Goal: Task Accomplishment & Management: Complete application form

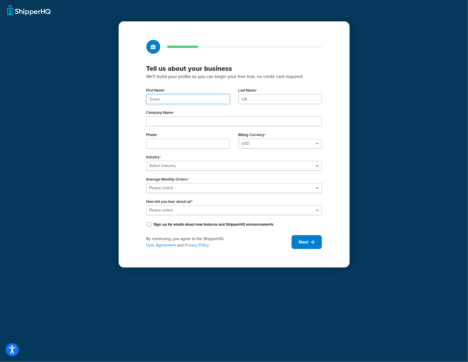
click at [194, 99] on input "Ecom" at bounding box center [187, 99] width 83 height 10
paste input "UMG"
type input "UMG"
click at [260, 100] on input "UK" at bounding box center [280, 99] width 83 height 10
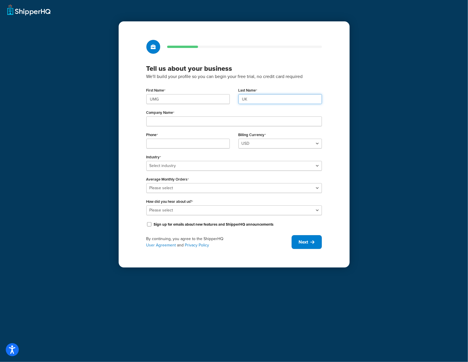
click at [260, 100] on input "UK" at bounding box center [280, 99] width 83 height 10
paste input "MG"
type input "UMG"
click at [166, 122] on input "Company Name" at bounding box center [234, 121] width 176 height 10
paste input "Universal Music Group"
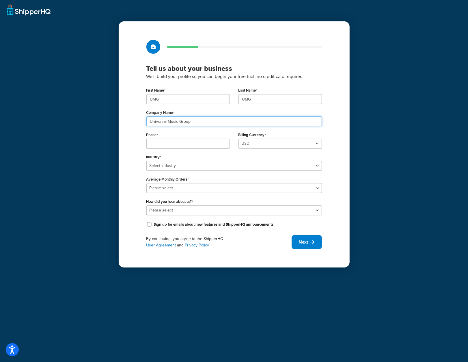
type input "Universal Music Group"
click at [185, 142] on input "Phone" at bounding box center [187, 144] width 83 height 10
paste input "08449137510"
type input "08449137510"
click at [300, 169] on select "Select industry Automotive Adult Agriculture Alcohol, Tobacco & CBD Arts & Craf…" at bounding box center [234, 166] width 176 height 10
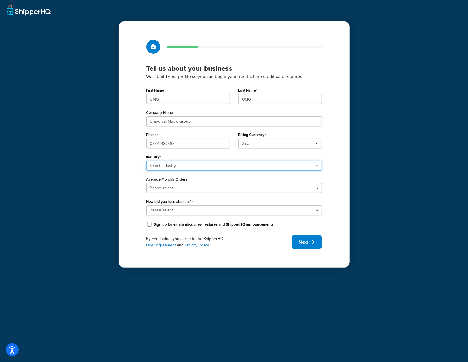
select select "7"
click at [146, 161] on select "Select industry Automotive Adult Agriculture Alcohol, Tobacco & CBD Arts & Craf…" at bounding box center [234, 166] width 176 height 10
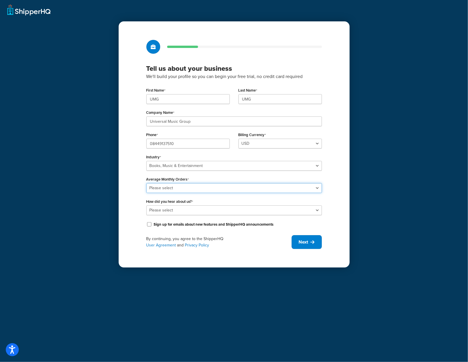
click at [205, 188] on select "Please select 0-500 501-1,000 1,001-10,000 10,001-20,000 Over 20,000" at bounding box center [234, 188] width 176 height 10
select select "5"
click at [146, 183] on select "Please select 0-500 501-1,000 1,001-10,000 10,001-20,000 Over 20,000" at bounding box center [234, 188] width 176 height 10
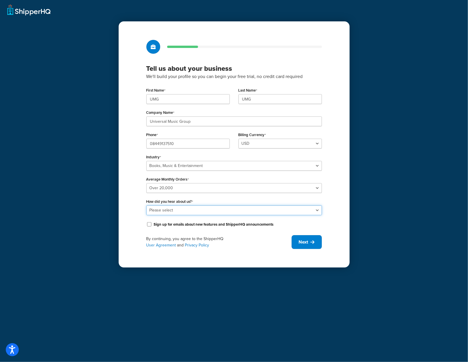
click at [273, 211] on select "Please select Online Search App Store or Marketplace Listing Referred by Agency…" at bounding box center [234, 210] width 176 height 10
select select "10"
click at [146, 205] on select "Please select Online Search App Store or Marketplace Listing Referred by Agency…" at bounding box center [234, 210] width 176 height 10
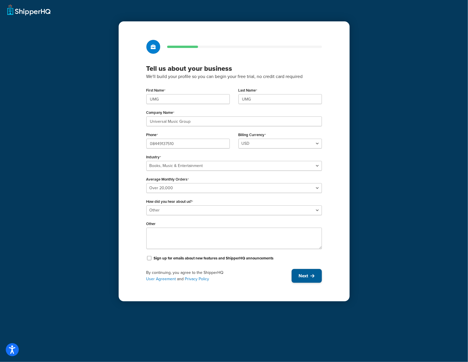
click at [313, 276] on icon at bounding box center [313, 276] width 4 height 5
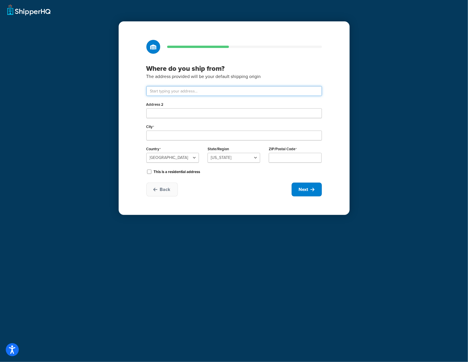
click at [205, 92] on input "text" at bounding box center [234, 91] width 176 height 10
type input "Drayton Field Industrial Estate"
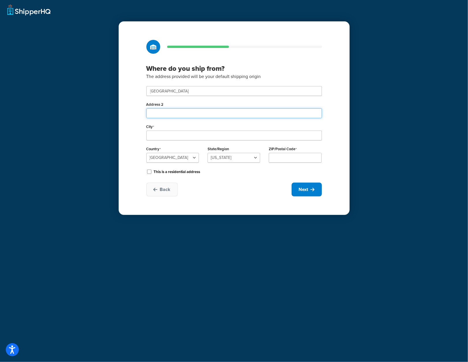
type input "Nasmyth Road"
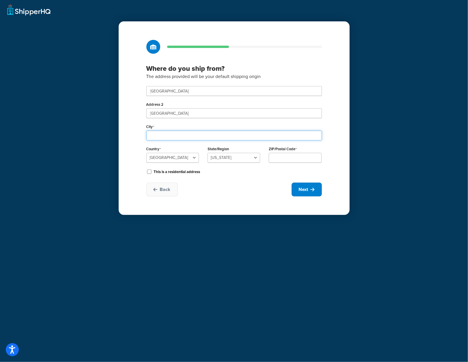
type input "Daventry"
select select "1226"
type input "NN11 8NF"
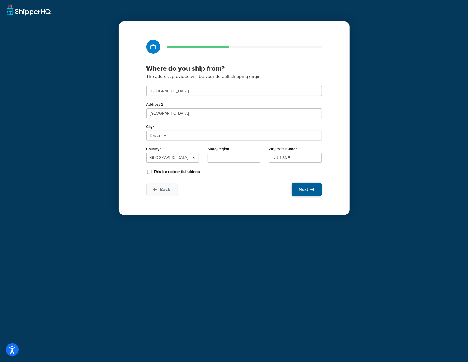
click at [310, 190] on button "Next" at bounding box center [307, 190] width 30 height 14
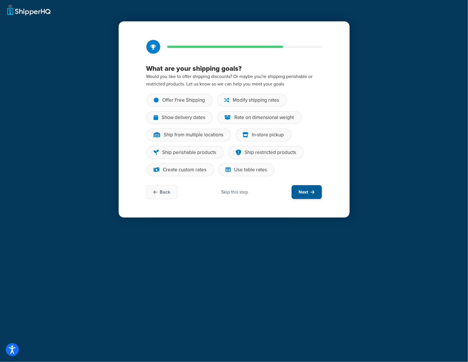
click at [310, 191] on button "Next" at bounding box center [307, 192] width 30 height 14
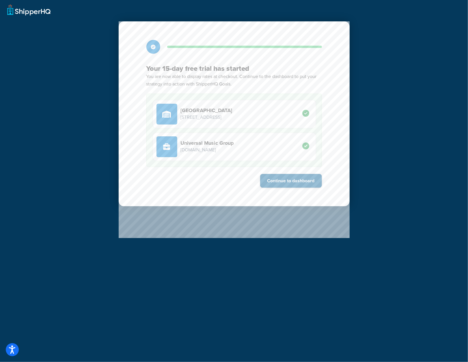
click at [305, 179] on button "Continue to dashboard" at bounding box center [291, 181] width 62 height 14
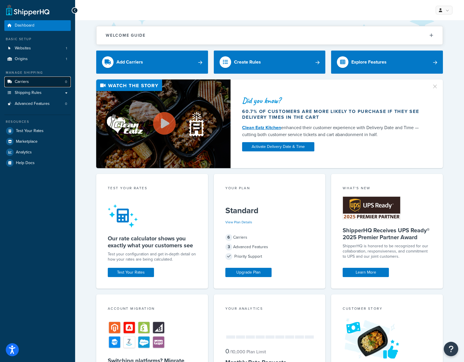
click at [27, 83] on span "Carriers" at bounding box center [22, 81] width 14 height 5
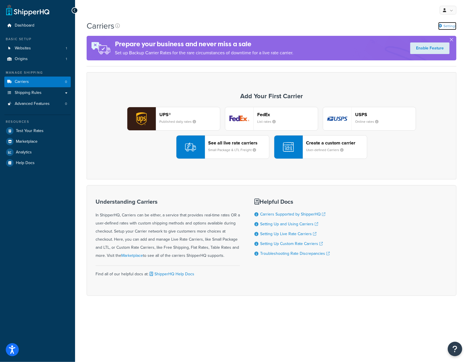
click at [452, 27] on link "Settings" at bounding box center [448, 26] width 18 height 8
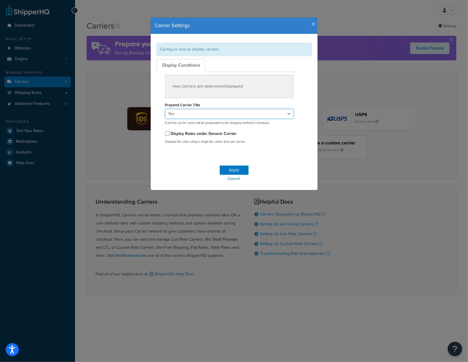
click at [287, 114] on select "Yes No" at bounding box center [229, 114] width 129 height 10
select select "false"
click at [165, 109] on select "Yes No" at bounding box center [229, 114] width 129 height 10
click at [242, 167] on button "Apply" at bounding box center [234, 170] width 29 height 9
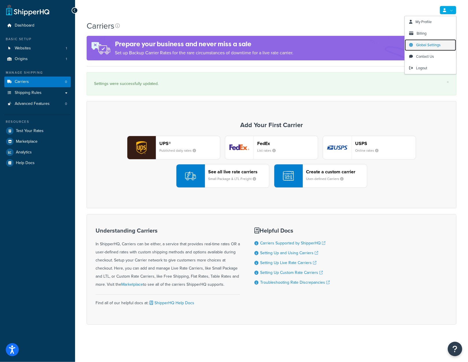
click at [434, 44] on span "Global Settings" at bounding box center [428, 44] width 25 height 5
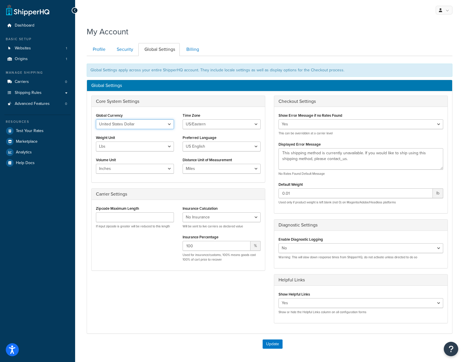
click at [165, 119] on select "United States Dollar Euro British Pound Australian Dollar Canadian Dollar Japan…" at bounding box center [135, 124] width 78 height 10
select select "GBP"
click at [96, 119] on select "United States Dollar Euro British Pound Australian Dollar Canadian Dollar Japan…" at bounding box center [135, 124] width 78 height 10
click at [207, 123] on select "US/Hawaii US/Alaska US/Pacific US/Central US/Mountain US/Eastern US/Arizona Afr…" at bounding box center [222, 124] width 78 height 10
select select "Europe/[GEOGRAPHIC_DATA]"
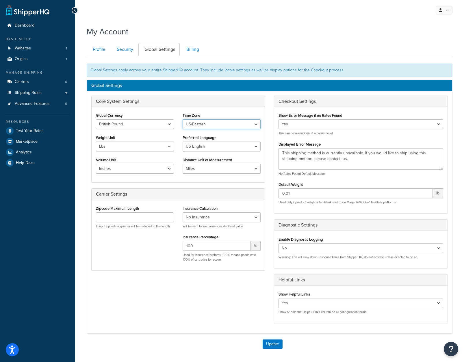
click at [183, 119] on select "US/Hawaii US/Alaska US/Pacific US/Central US/Mountain US/Eastern US/Arizona Afr…" at bounding box center [222, 124] width 78 height 10
click at [172, 146] on select "Lbs Kgs" at bounding box center [135, 147] width 78 height 10
select select "kg"
click at [96, 142] on select "Lbs Kgs" at bounding box center [135, 147] width 78 height 10
click at [195, 147] on select "US English British English" at bounding box center [222, 147] width 78 height 10
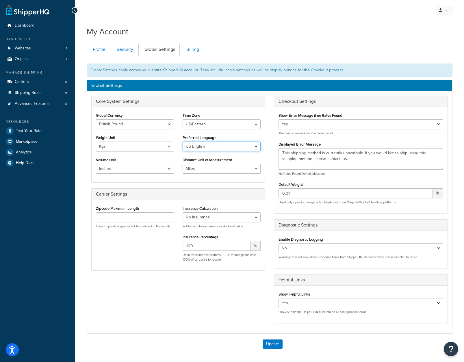
select select "en-[GEOGRAPHIC_DATA]"
click at [183, 142] on select "US English British English" at bounding box center [222, 147] width 78 height 10
click at [169, 167] on select "Inches Centimetres Feet Yards Metres" at bounding box center [135, 169] width 78 height 10
select select "cm"
click at [96, 164] on select "Inches Centimetres Feet Yards Metres" at bounding box center [135, 169] width 78 height 10
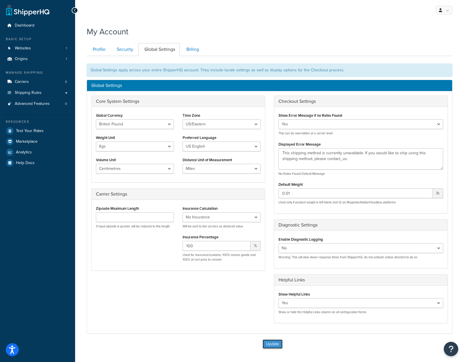
click at [274, 341] on button "Update" at bounding box center [273, 343] width 20 height 9
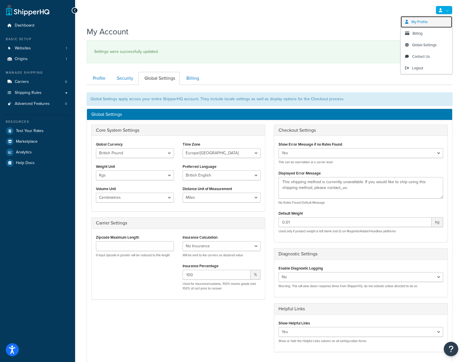
click at [422, 22] on span "My Profile" at bounding box center [419, 21] width 16 height 5
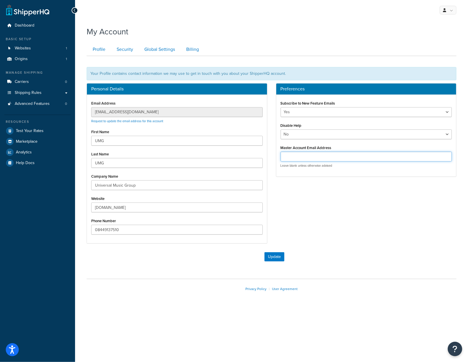
click at [323, 158] on input "Master Account Email Address" at bounding box center [367, 157] width 172 height 10
paste input "[EMAIL_ADDRESS][DOMAIN_NAME]"
type input "[EMAIL_ADDRESS][DOMAIN_NAME]"
click at [277, 257] on button "Update" at bounding box center [275, 256] width 20 height 9
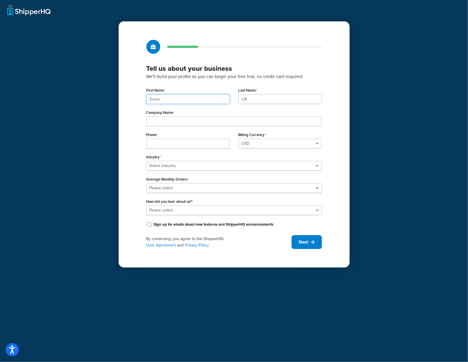
click at [185, 96] on input "Ecom" at bounding box center [187, 99] width 83 height 10
paste input "UMG"
type input "UMG"
click at [248, 98] on input "UK" at bounding box center [280, 99] width 83 height 10
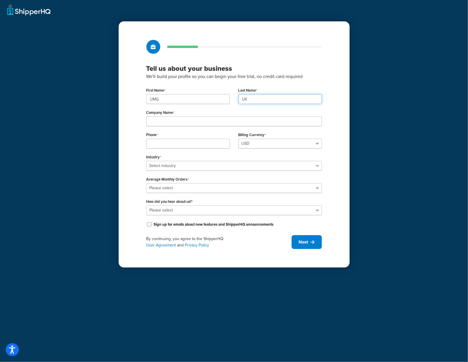
click at [248, 98] on input "UK" at bounding box center [280, 99] width 83 height 10
paste input "MG"
type input "UMG"
click at [209, 120] on input "Company Name" at bounding box center [234, 121] width 176 height 10
paste input "Universal Music Group"
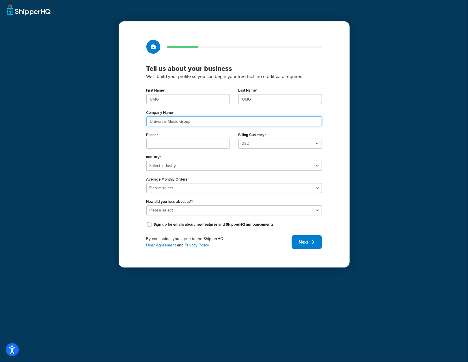
type input "Universal Music Group"
click at [180, 146] on input "Phone" at bounding box center [187, 144] width 83 height 10
paste input "08449137510"
type input "08449137510"
click at [209, 168] on select "Select industry Automotive Adult Agriculture Alcohol, Tobacco & CBD Arts & Craf…" at bounding box center [234, 166] width 176 height 10
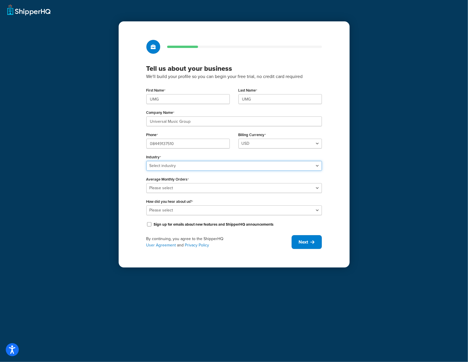
select select "7"
click at [146, 161] on select "Select industry Automotive Adult Agriculture Alcohol, Tobacco & CBD Arts & Craf…" at bounding box center [234, 166] width 176 height 10
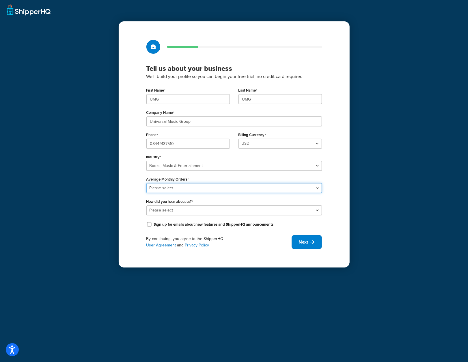
click at [250, 190] on select "Please select 0-500 501-1,000 1,001-10,000 10,001-20,000 Over 20,000" at bounding box center [234, 188] width 176 height 10
select select "5"
click at [146, 183] on select "Please select 0-500 501-1,000 1,001-10,000 10,001-20,000 Over 20,000" at bounding box center [234, 188] width 176 height 10
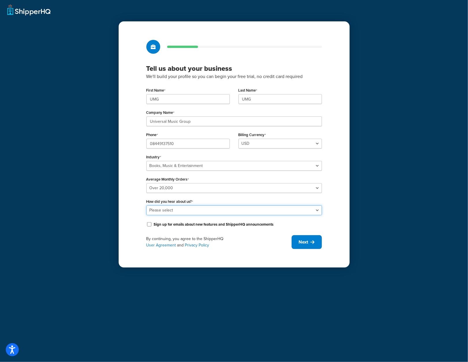
click at [244, 211] on select "Please select Online Search App Store or Marketplace Listing Referred by Agency…" at bounding box center [234, 210] width 176 height 10
select select "10"
click at [146, 205] on select "Please select Online Search App Store or Marketplace Listing Referred by Agency…" at bounding box center [234, 210] width 176 height 10
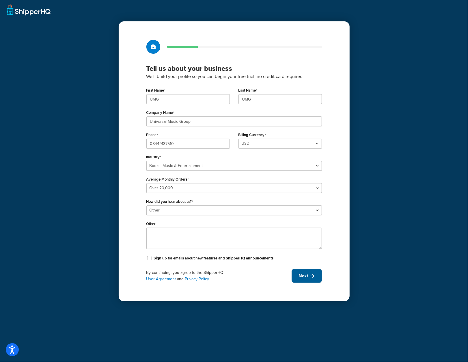
click at [306, 278] on span "Next" at bounding box center [304, 276] width 10 height 6
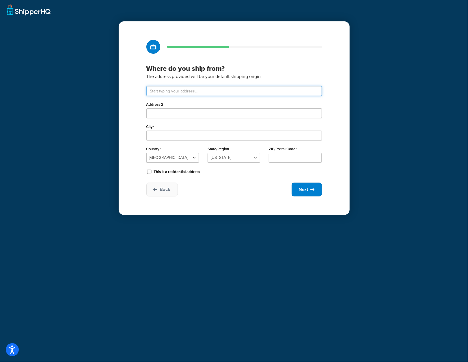
click at [217, 89] on input "text" at bounding box center [234, 91] width 176 height 10
type input "Drayton Field Industrial Estate"
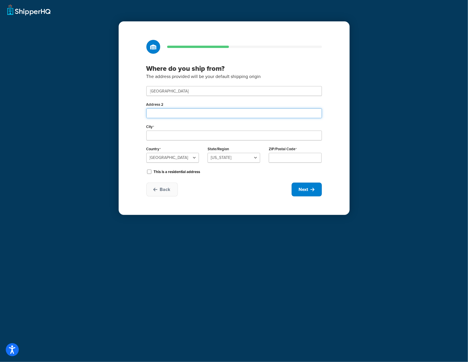
type input "Nasmyth Road"
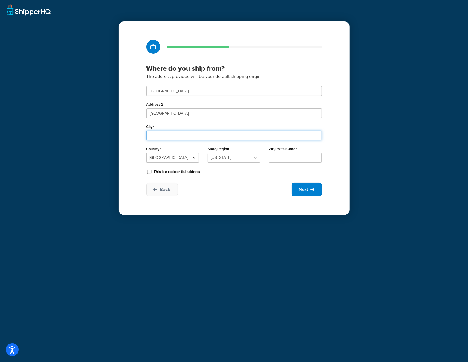
type input "Daventry"
select select "1226"
type input "NN11 8NF"
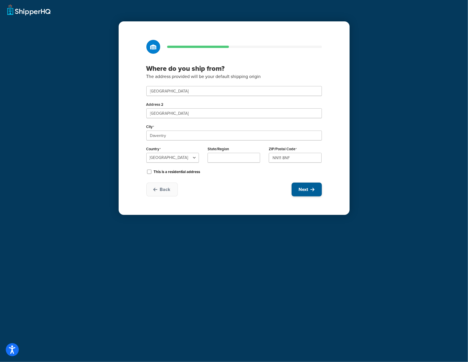
click at [308, 190] on span "Next" at bounding box center [304, 189] width 10 height 6
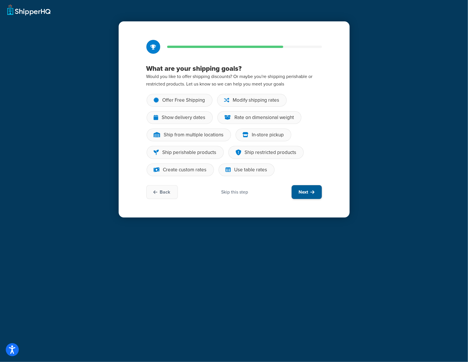
click at [304, 190] on span "Next" at bounding box center [304, 192] width 10 height 6
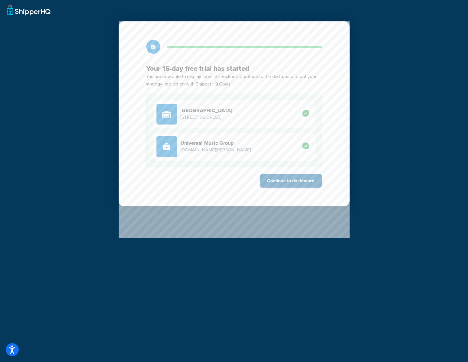
click at [309, 183] on button "Continue to dashboard" at bounding box center [291, 181] width 62 height 14
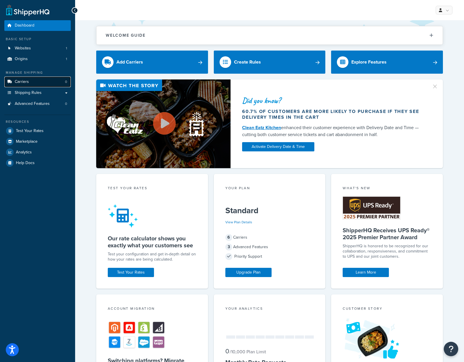
click at [32, 80] on link "Carriers 0" at bounding box center [37, 82] width 66 height 11
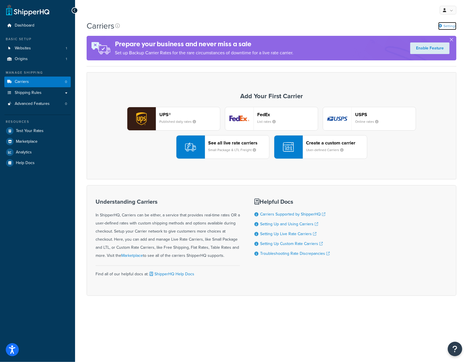
click at [450, 26] on link "Settings" at bounding box center [448, 26] width 18 height 8
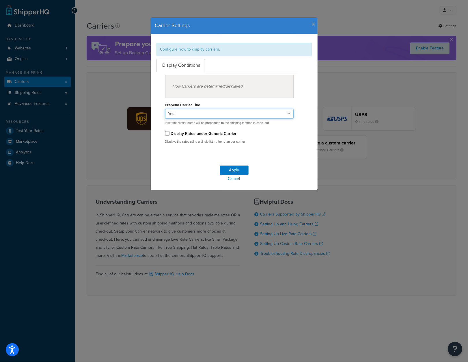
click at [285, 114] on select "Yes No" at bounding box center [229, 114] width 129 height 10
select select "false"
click at [165, 109] on select "Yes No" at bounding box center [229, 114] width 129 height 10
click at [237, 170] on button "Apply" at bounding box center [234, 170] width 29 height 9
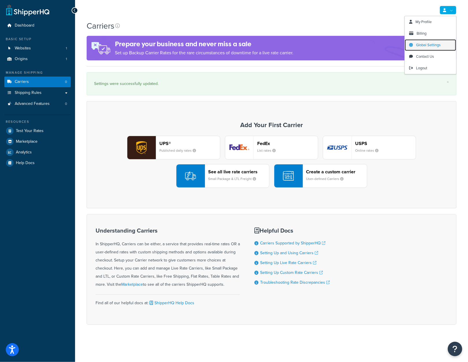
click at [433, 47] on span "Global Settings" at bounding box center [428, 44] width 25 height 5
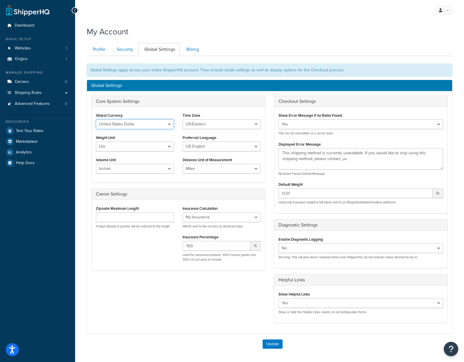
click at [165, 123] on select "United States Dollar Euro British Pound Australian Dollar Canadian Dollar Japan…" at bounding box center [135, 124] width 78 height 10
select select "GBP"
click at [96, 119] on select "United States Dollar Euro British Pound Australian Dollar Canadian Dollar Japan…" at bounding box center [135, 124] width 78 height 10
click at [205, 123] on select "US/Hawaii US/Alaska US/Pacific US/Central US/Mountain US/Eastern US/Arizona Afr…" at bounding box center [222, 124] width 78 height 10
select select "Europe/[GEOGRAPHIC_DATA]"
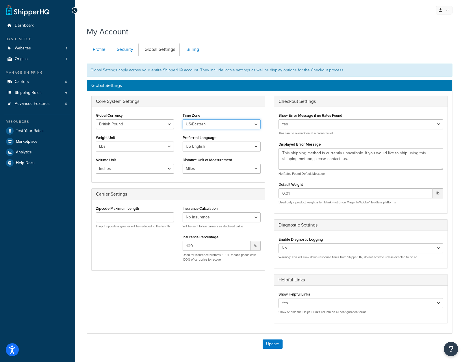
click at [183, 119] on select "US/Hawaii US/Alaska US/Pacific US/Central US/Mountain US/Eastern US/Arizona Afr…" at bounding box center [222, 124] width 78 height 10
click at [171, 146] on select "Lbs Kgs" at bounding box center [135, 147] width 78 height 10
select select "kg"
click at [96, 142] on select "Lbs Kgs" at bounding box center [135, 147] width 78 height 10
click at [201, 148] on select "US English British English" at bounding box center [222, 147] width 78 height 10
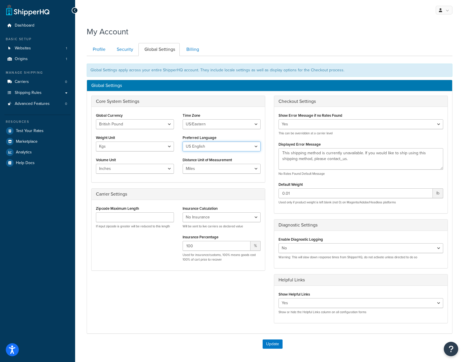
select select "en-[GEOGRAPHIC_DATA]"
click at [183, 142] on select "US English British English" at bounding box center [222, 147] width 78 height 10
click at [170, 169] on select "Inches Centimetres Feet Yards Metres" at bounding box center [135, 169] width 78 height 10
select select "cm"
click at [96, 164] on select "Inches Centimetres Feet Yards Metres" at bounding box center [135, 169] width 78 height 10
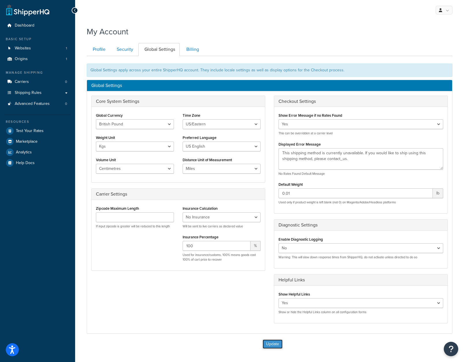
click at [272, 341] on button "Update" at bounding box center [273, 343] width 20 height 9
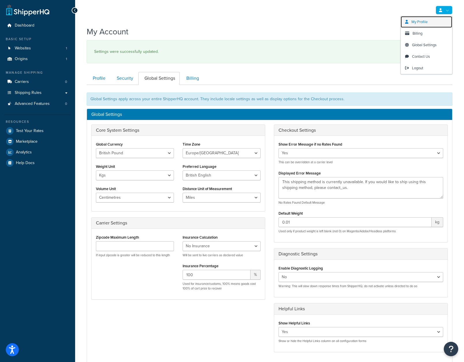
click at [425, 23] on span "My Profile" at bounding box center [419, 21] width 16 height 5
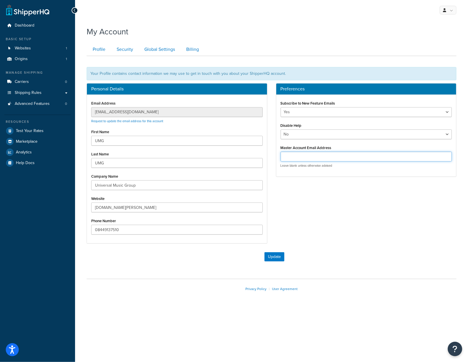
click at [332, 155] on input "Master Account Email Address" at bounding box center [367, 157] width 172 height 10
paste input "[EMAIL_ADDRESS][DOMAIN_NAME]"
type input "[EMAIL_ADDRESS][DOMAIN_NAME]"
drag, startPoint x: 274, startPoint y: 257, endPoint x: 260, endPoint y: 28, distance: 230.1
click at [274, 257] on button "Update" at bounding box center [275, 256] width 20 height 9
